Goal: Find specific page/section: Find specific page/section

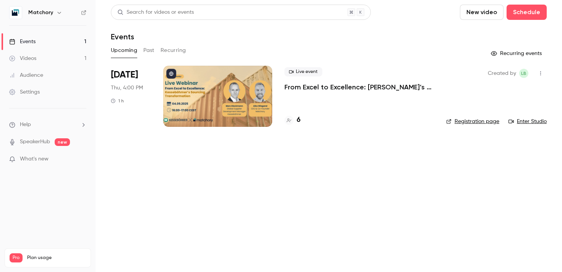
click at [219, 107] on div at bounding box center [217, 96] width 109 height 61
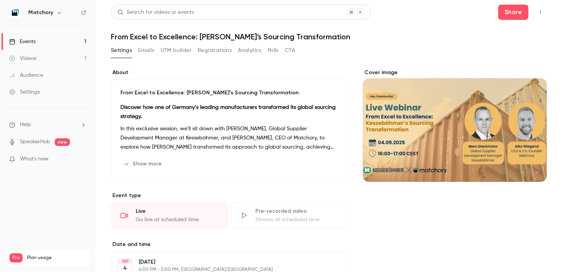
click at [220, 48] on button "Registrations" at bounding box center [215, 50] width 34 height 12
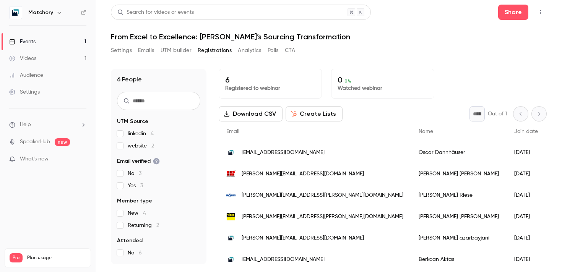
scroll to position [6, 0]
